Goal: Task Accomplishment & Management: Manage account settings

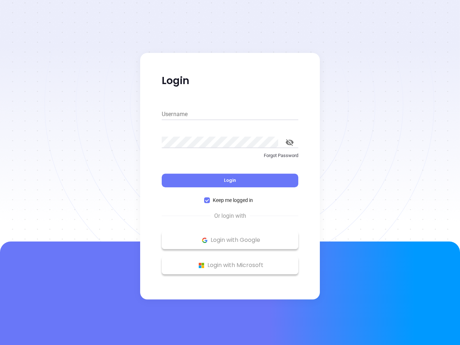
click at [230, 173] on div "Login" at bounding box center [230, 176] width 137 height 22
click at [230, 114] on input "Username" at bounding box center [230, 115] width 137 height 12
click at [290, 142] on icon "toggle password visibility" at bounding box center [290, 142] width 8 height 7
click at [230, 181] on span "Login" at bounding box center [230, 180] width 12 height 6
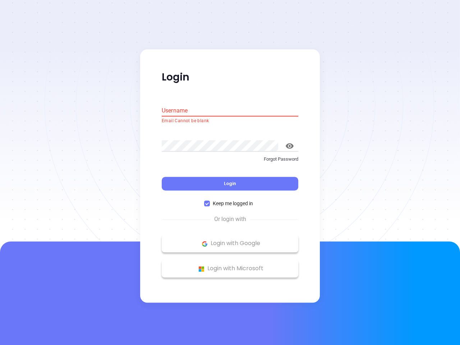
click at [230, 200] on span "Keep me logged in" at bounding box center [233, 204] width 46 height 8
click at [210, 201] on input "Keep me logged in" at bounding box center [207, 204] width 6 height 6
checkbox input "false"
click at [230, 240] on p "Login with Google" at bounding box center [230, 244] width 130 height 11
click at [230, 265] on p "Login with Microsoft" at bounding box center [230, 269] width 130 height 11
